Goal: Information Seeking & Learning: Learn about a topic

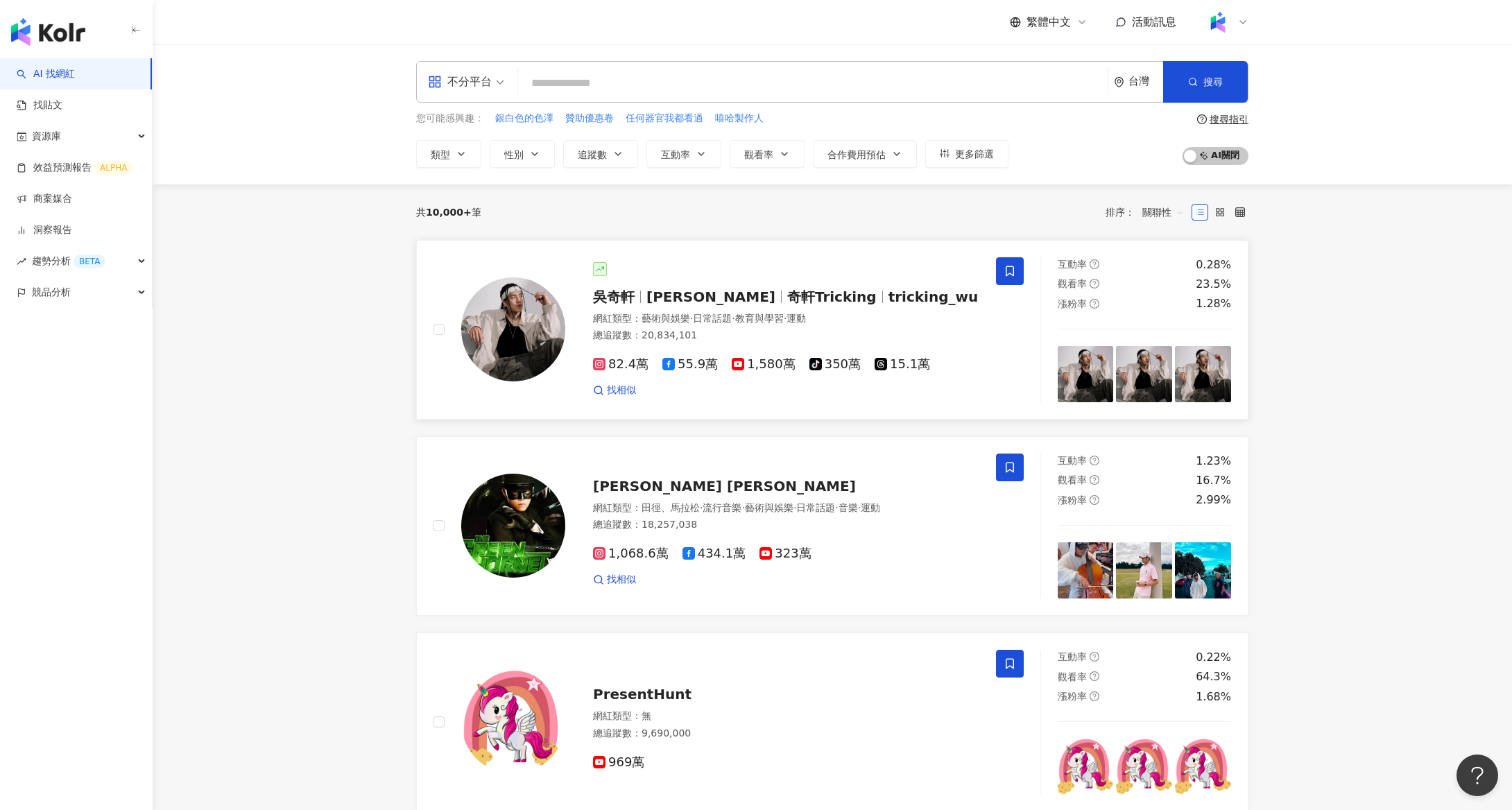
click at [717, 298] on span "Wu Hsuan" at bounding box center [716, 297] width 141 height 16
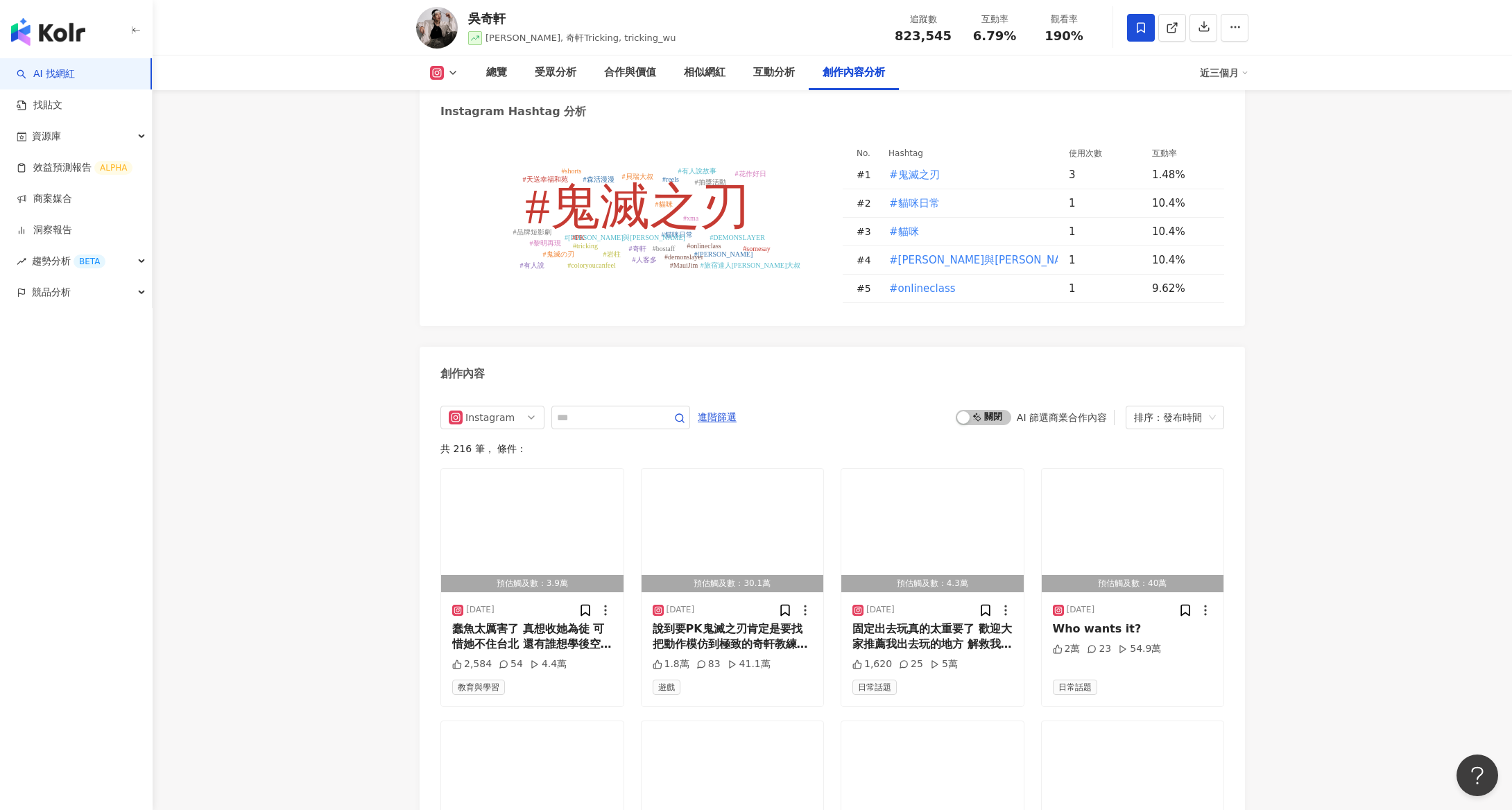
scroll to position [4060, 0]
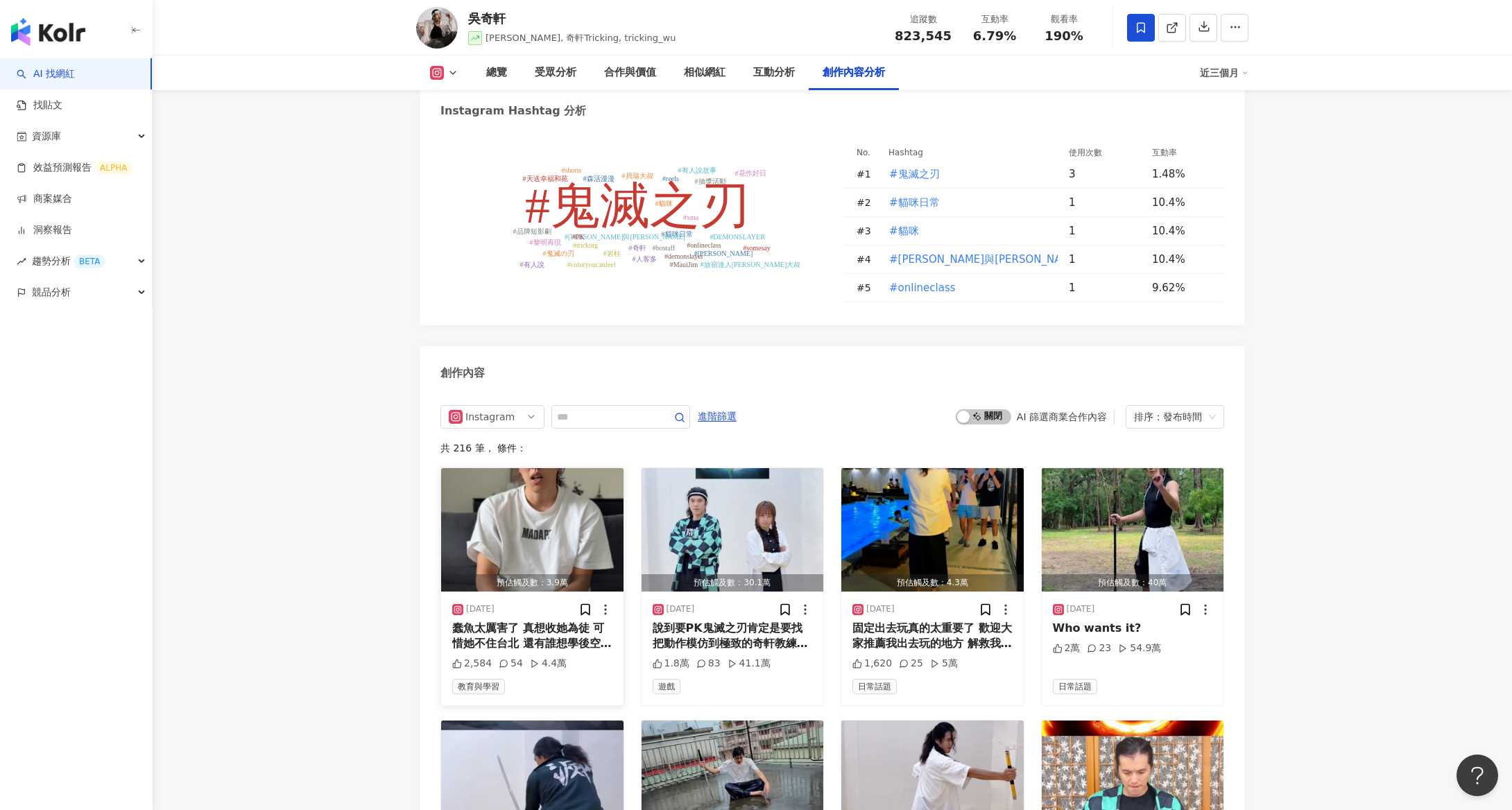
click at [500, 529] on img "button" at bounding box center [532, 529] width 183 height 123
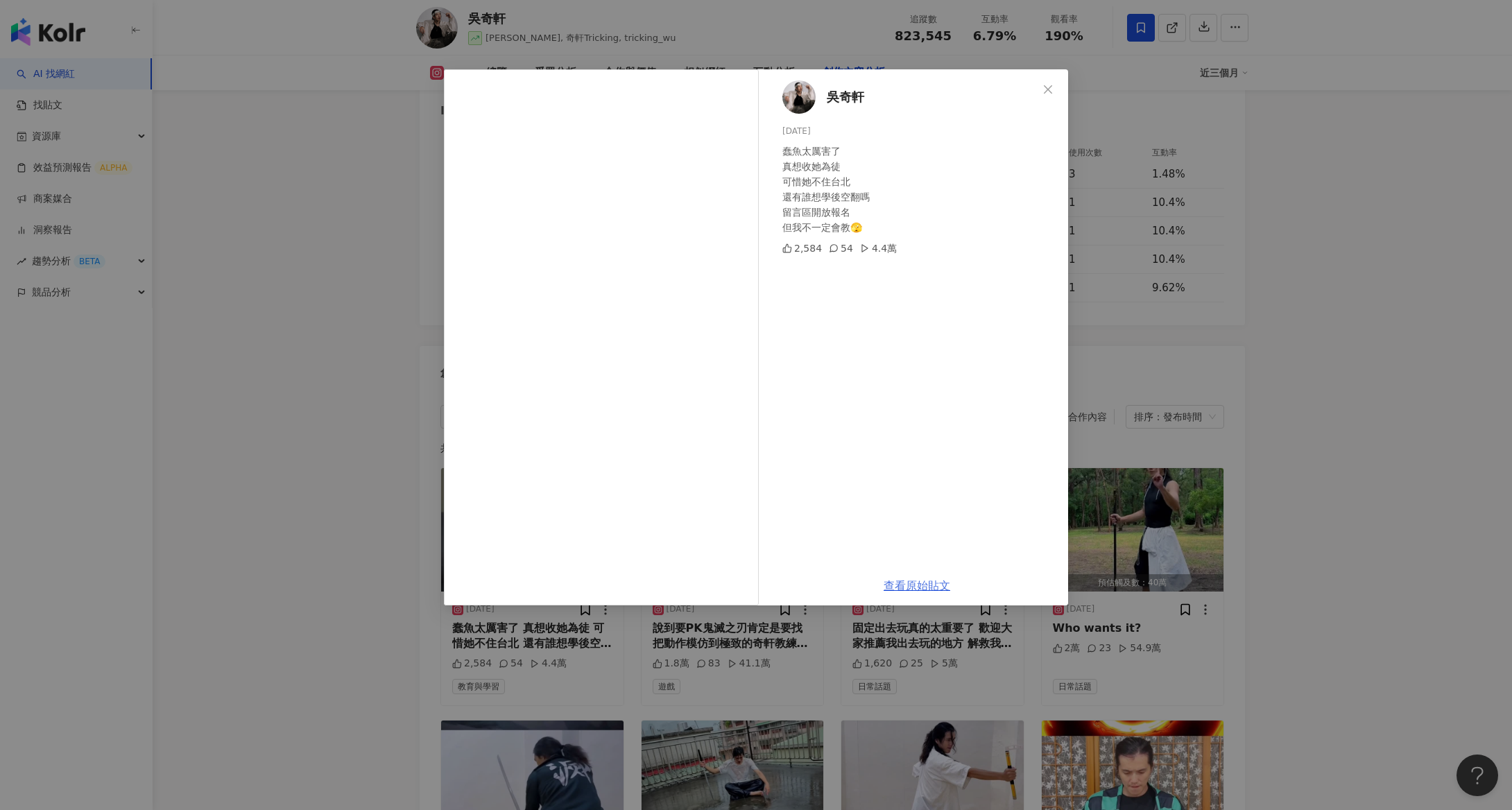
click at [935, 580] on link "查看原始貼文" at bounding box center [917, 585] width 67 height 13
